Goal: Transaction & Acquisition: Book appointment/travel/reservation

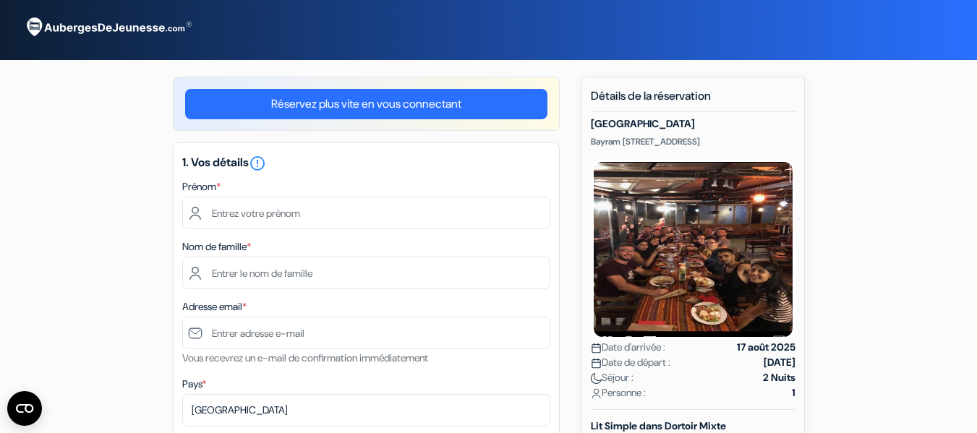
click at [323, 229] on div "1. Vos détails error_outline Prénom * Nom de famille * Adresse email * Vous rec…" at bounding box center [366, 392] width 387 height 500
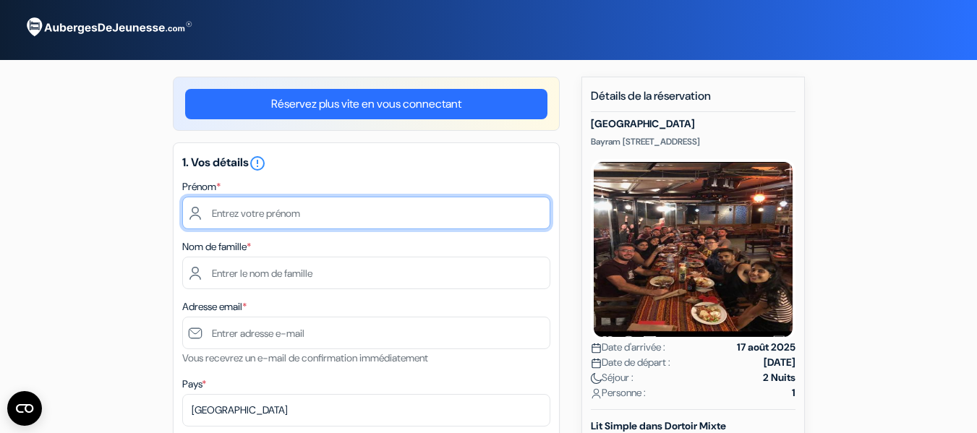
click at [290, 221] on input "text" at bounding box center [366, 213] width 368 height 33
type input "[PERSON_NAME]"
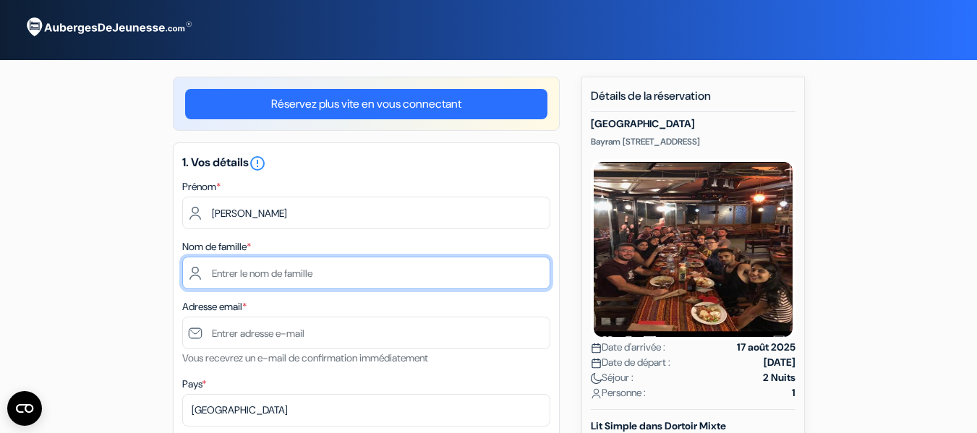
type input "Pepin"
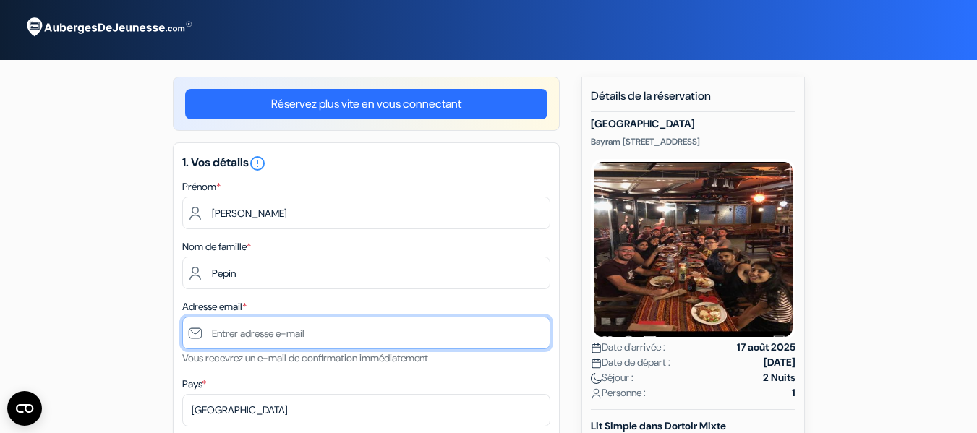
type input "[PERSON_NAME][EMAIL_ADDRESS][DOMAIN_NAME]"
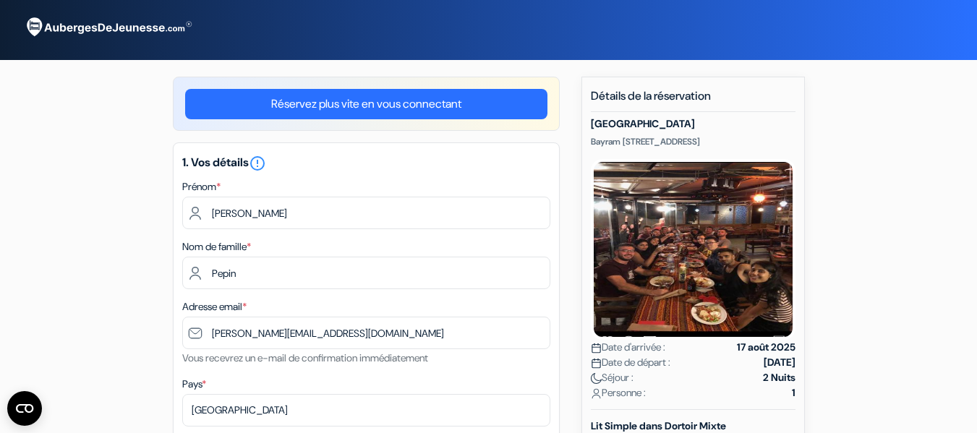
type input "[PHONE_NUMBER]"
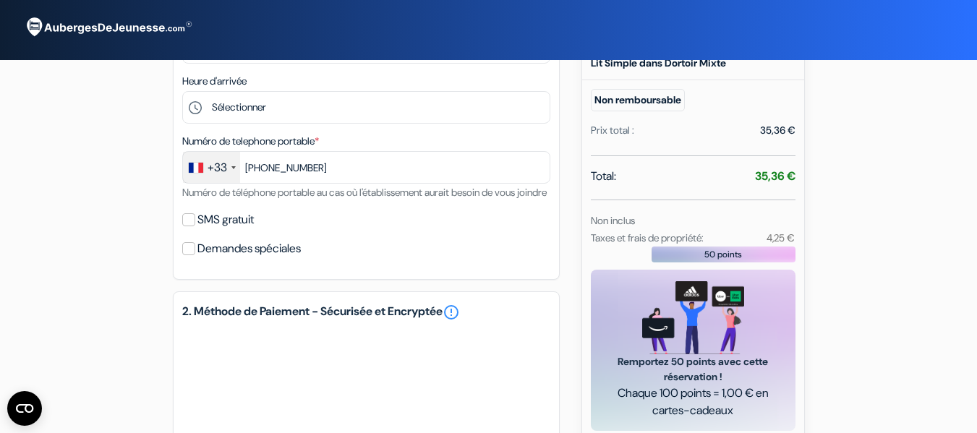
scroll to position [364, 0]
click at [192, 226] on input "SMS gratuit" at bounding box center [188, 219] width 13 height 13
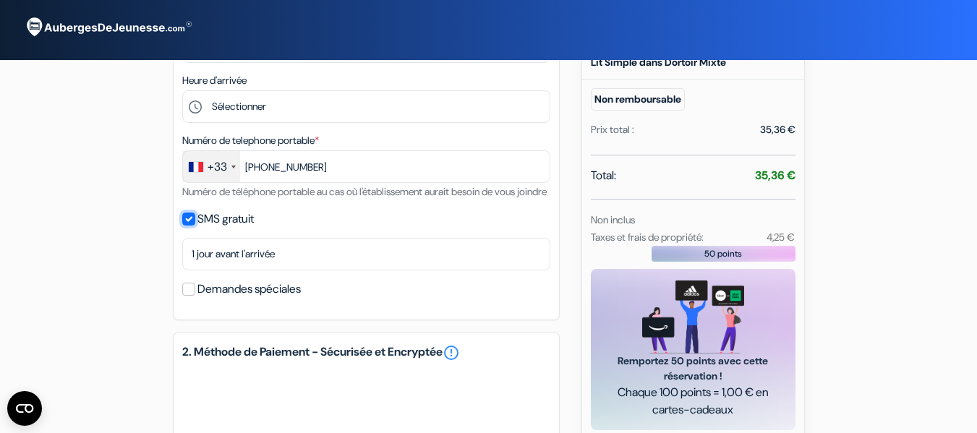
click at [190, 226] on input "SMS gratuit" at bounding box center [188, 219] width 13 height 13
checkbox input "false"
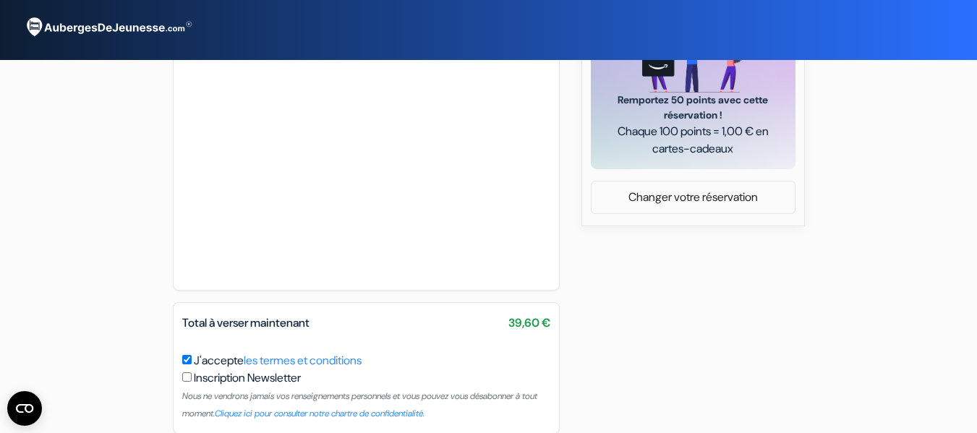
scroll to position [708, 0]
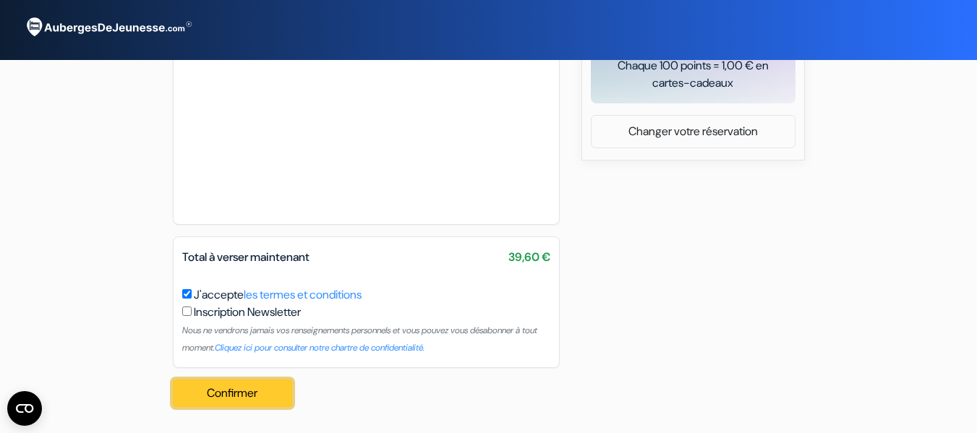
click at [247, 392] on button "Confirmer Loading..." at bounding box center [233, 393] width 120 height 27
click at [227, 398] on button "Confirmer Loading..." at bounding box center [233, 393] width 120 height 27
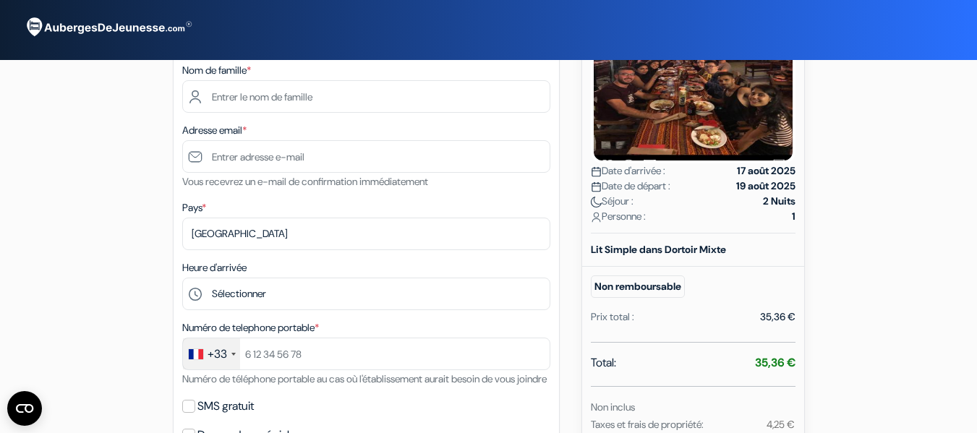
scroll to position [175, 0]
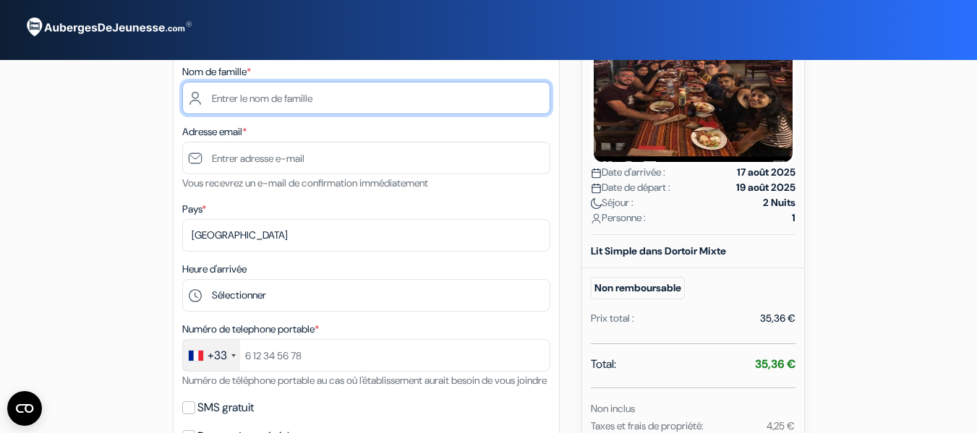
click at [275, 98] on input "text" at bounding box center [366, 98] width 368 height 33
type input "Pepin"
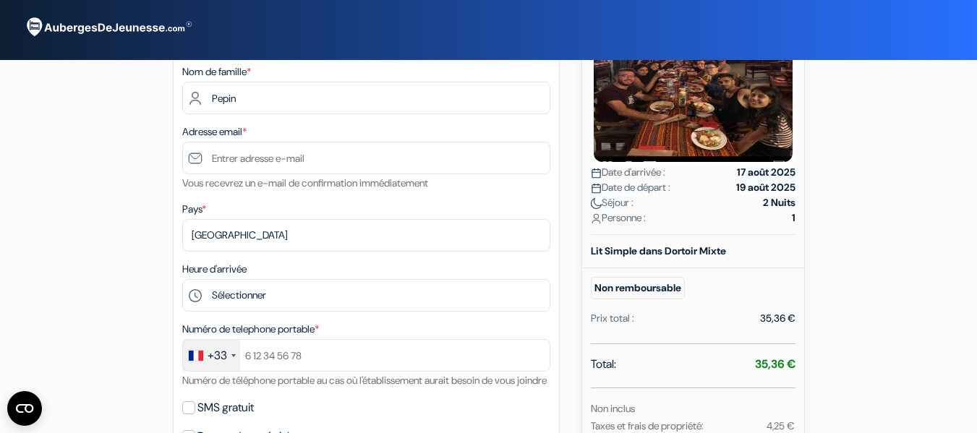
type input "Jules"
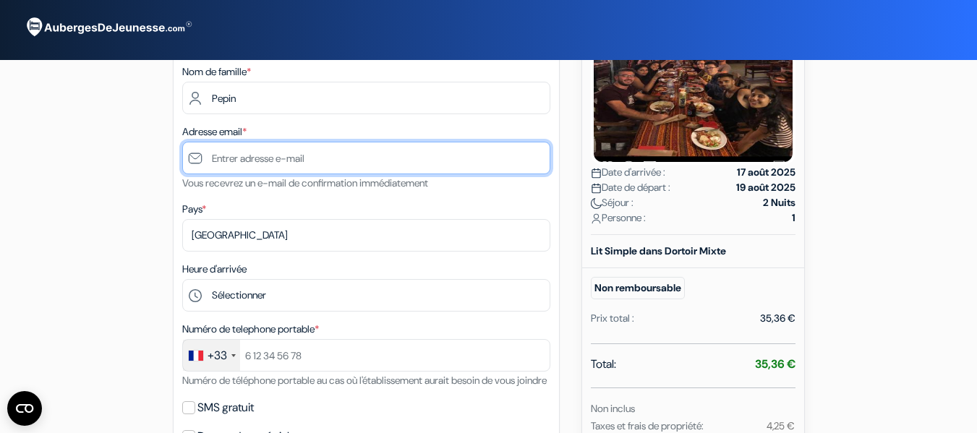
type input "jules.pepin@etu.uca.fr"
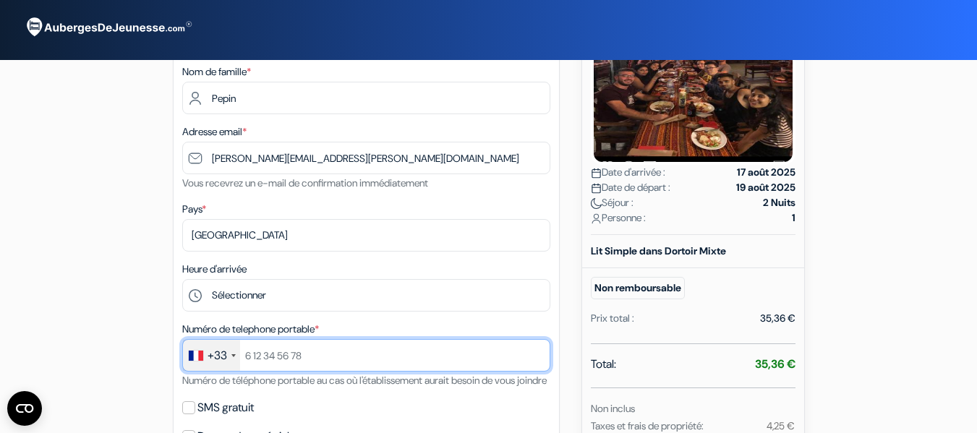
type input "+33676606750"
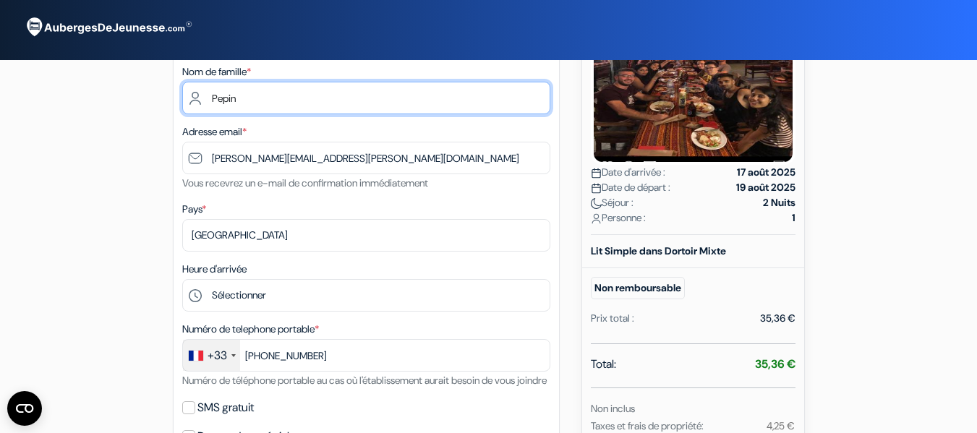
scroll to position [257, 0]
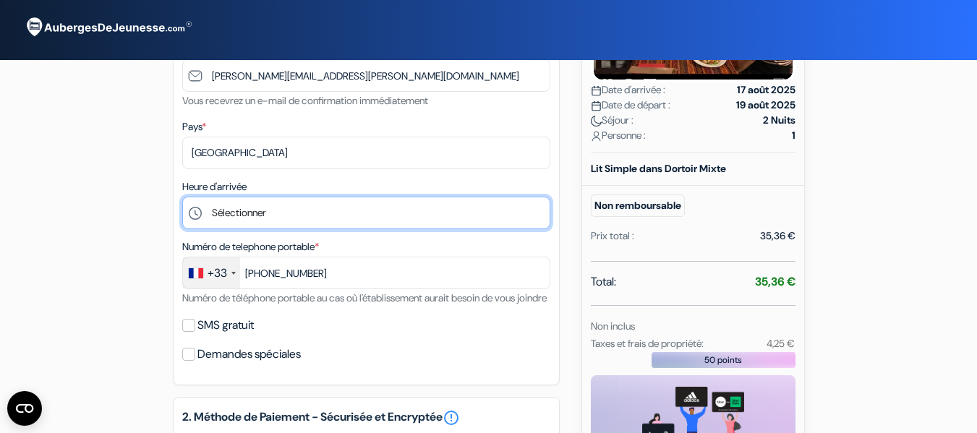
click at [246, 218] on select "Sélectionner 14:00 15:00 16:00 17:00 18:00 19:00 20:00 21:00 22:00 23:00 0:00" at bounding box center [366, 213] width 368 height 33
select select "18"
click at [182, 197] on select "Sélectionner 14:00 15:00 16:00 17:00 18:00 19:00 20:00 21:00 22:00 23:00 0:00" at bounding box center [366, 213] width 368 height 33
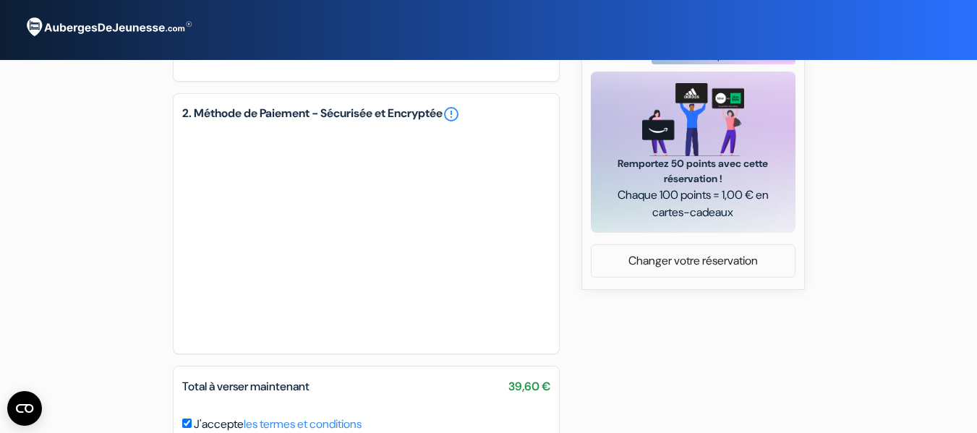
scroll to position [708, 0]
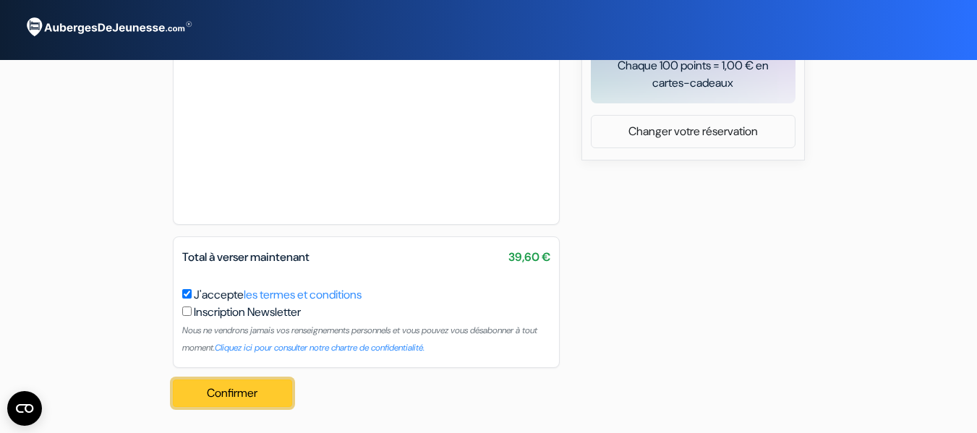
click at [258, 389] on button "Confirmer Loading..." at bounding box center [233, 393] width 120 height 27
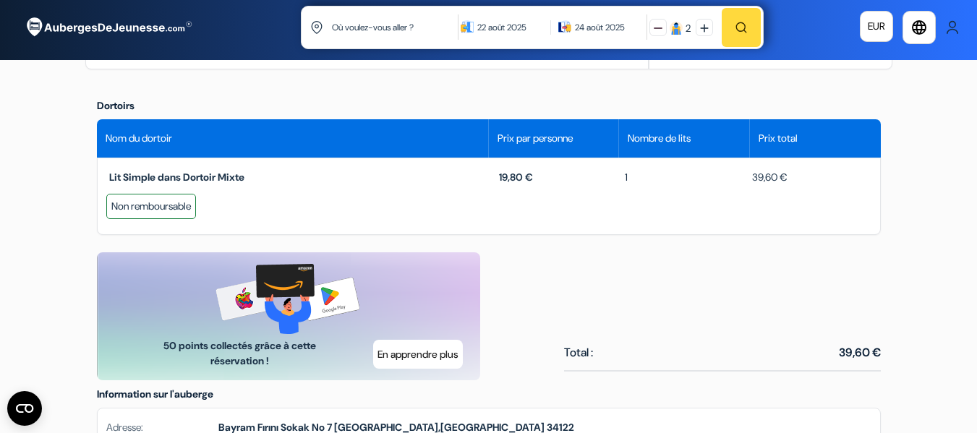
scroll to position [509, 0]
